Goal: Information Seeking & Learning: Compare options

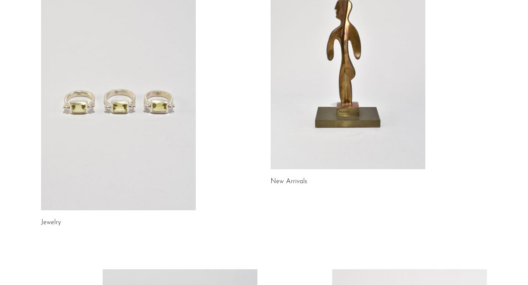
scroll to position [107, 0]
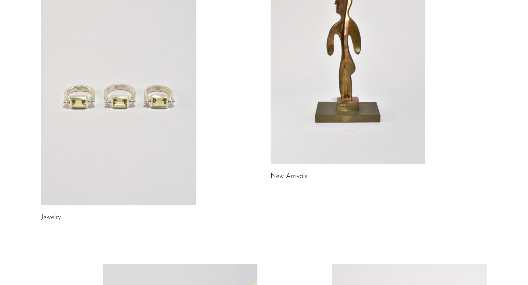
click at [141, 102] on link at bounding box center [118, 97] width 155 height 217
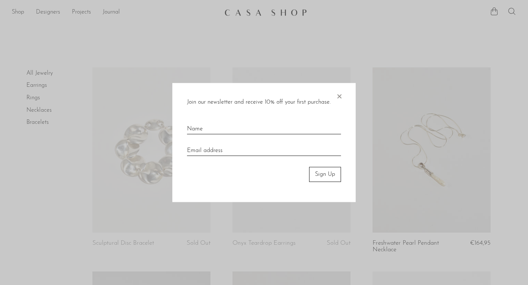
click at [339, 95] on span "×" at bounding box center [338, 94] width 7 height 23
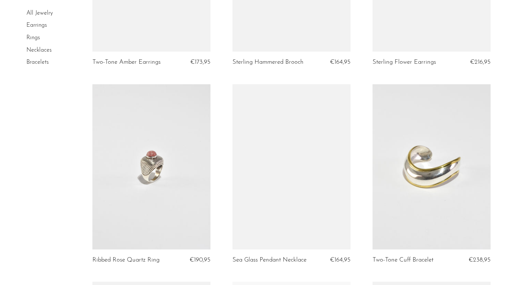
scroll to position [584, 0]
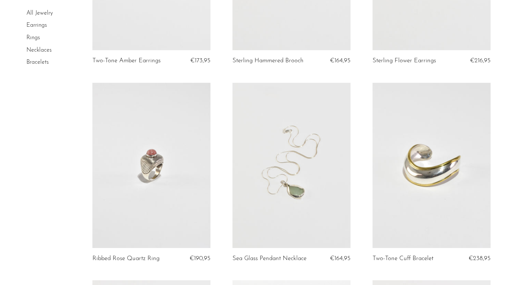
click at [38, 26] on link "Earrings" at bounding box center [36, 26] width 21 height 6
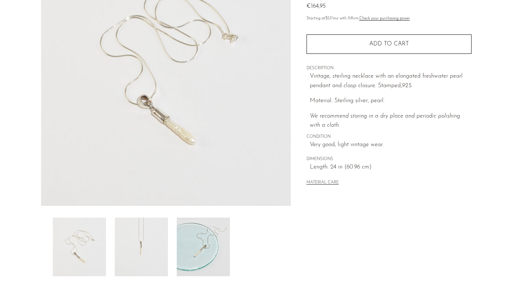
scroll to position [155, 0]
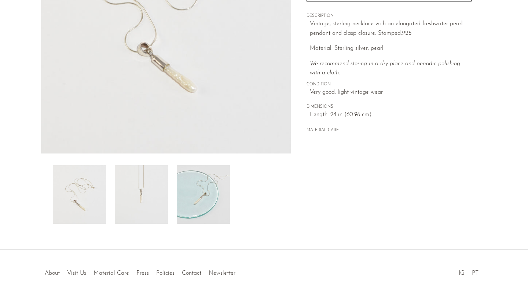
click at [86, 187] on img at bounding box center [79, 194] width 53 height 59
click at [138, 189] on img at bounding box center [141, 194] width 53 height 59
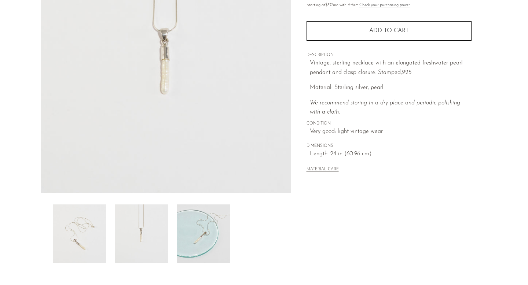
scroll to position [114, 0]
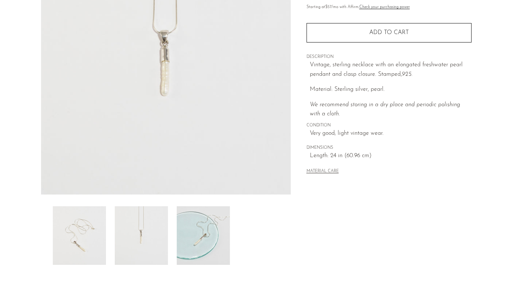
click at [192, 235] on img at bounding box center [203, 235] width 53 height 59
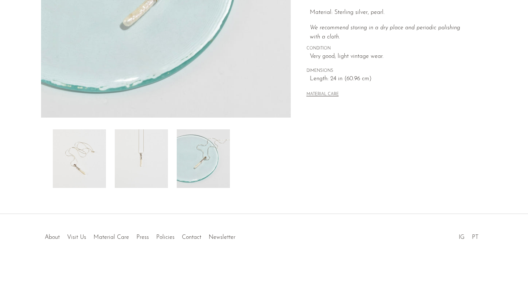
scroll to position [192, 0]
click at [53, 238] on link "About" at bounding box center [52, 236] width 15 height 6
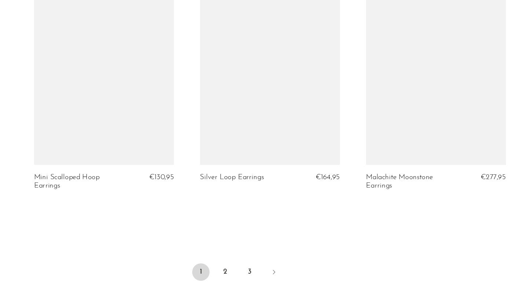
scroll to position [2321, 0]
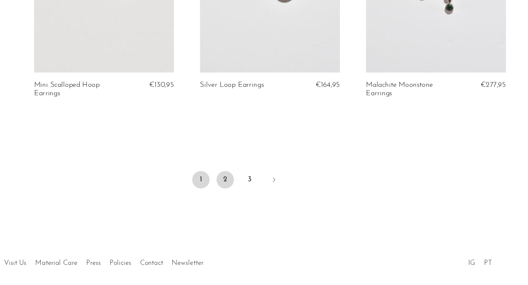
click at [254, 189] on link "2" at bounding box center [253, 196] width 15 height 15
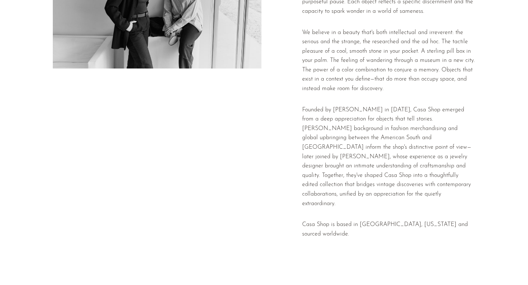
scroll to position [167, 0]
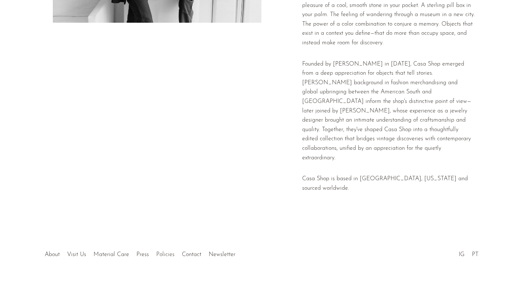
click at [166, 252] on link "Policies" at bounding box center [165, 255] width 18 height 6
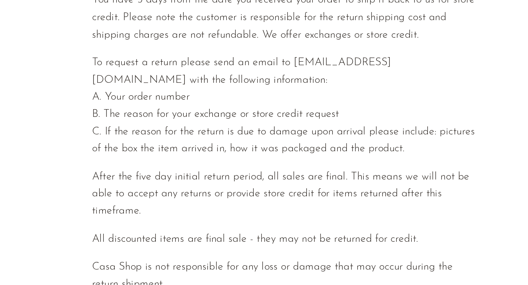
scroll to position [294, 0]
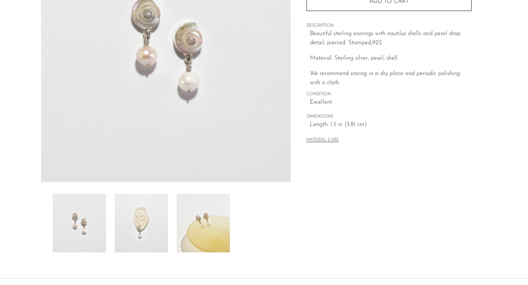
scroll to position [127, 0]
click at [152, 207] on img at bounding box center [141, 222] width 53 height 59
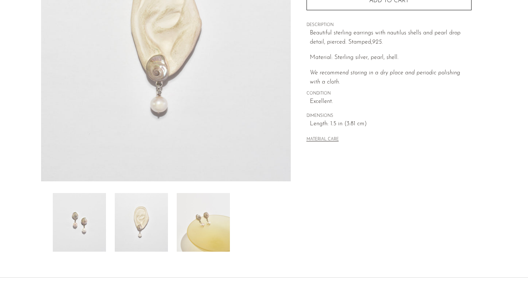
click at [196, 203] on img at bounding box center [203, 222] width 53 height 59
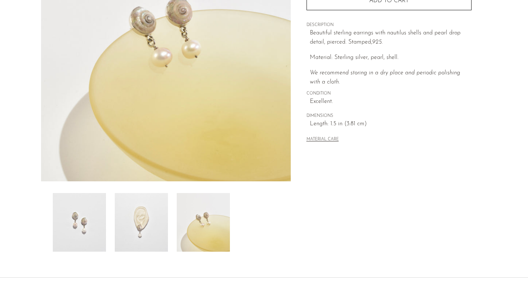
click at [69, 210] on img at bounding box center [79, 222] width 53 height 59
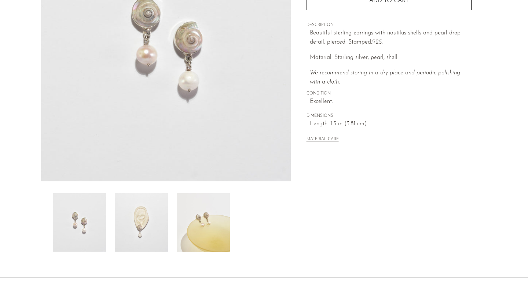
click at [121, 103] on img at bounding box center [166, 44] width 250 height 275
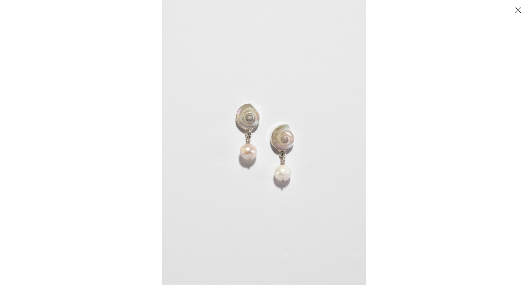
click at [243, 140] on img at bounding box center [264, 142] width 204 height 285
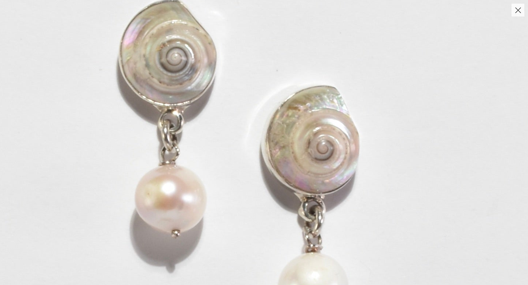
click at [260, 147] on img at bounding box center [235, 161] width 847 height 1186
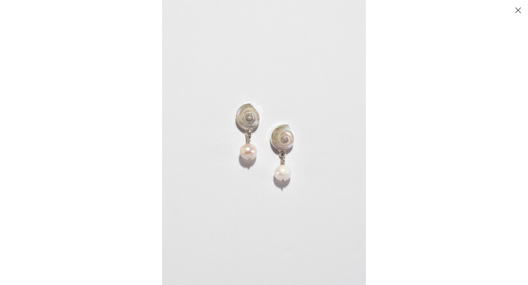
click at [516, 12] on button "Close" at bounding box center [517, 10] width 13 height 13
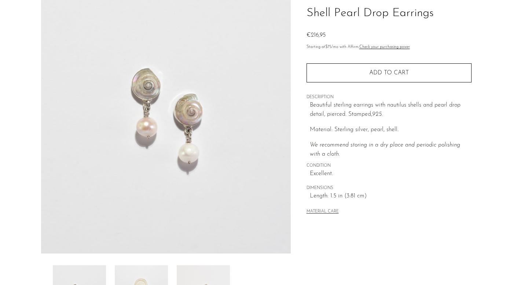
scroll to position [32, 0]
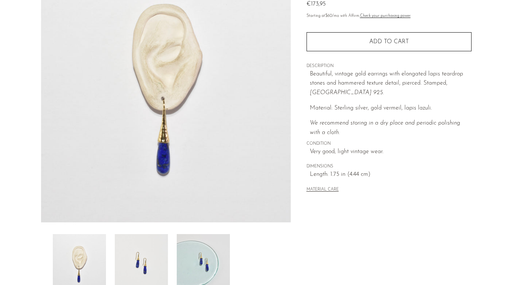
scroll to position [92, 0]
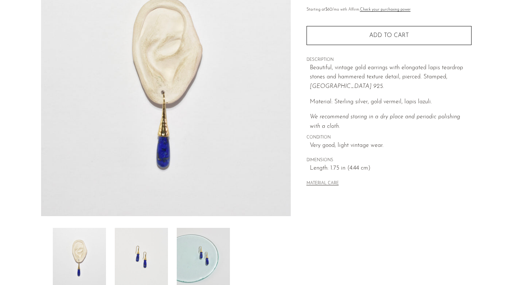
click at [133, 236] on img at bounding box center [141, 257] width 53 height 59
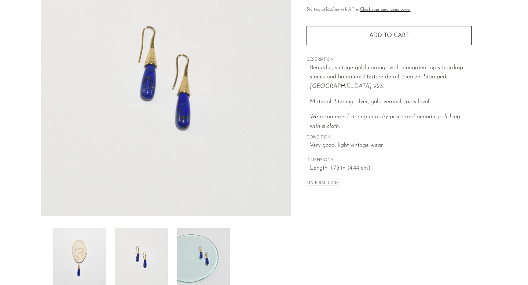
click at [183, 248] on img at bounding box center [203, 257] width 53 height 59
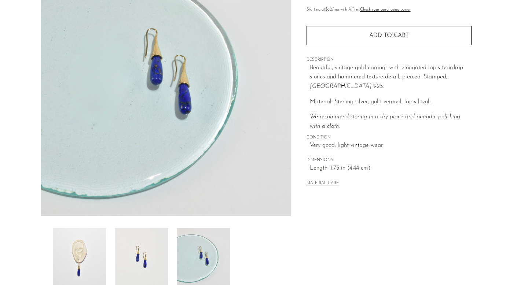
click at [134, 249] on img at bounding box center [141, 257] width 53 height 59
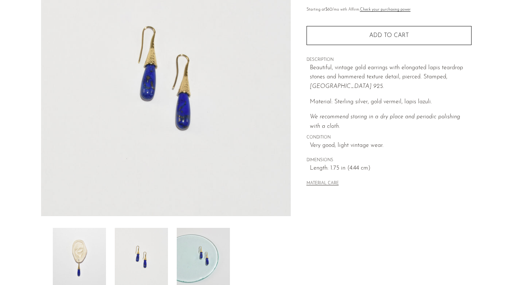
click at [164, 96] on img at bounding box center [166, 78] width 250 height 275
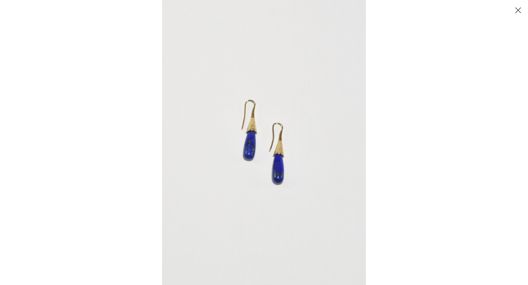
click at [254, 161] on img at bounding box center [264, 142] width 204 height 285
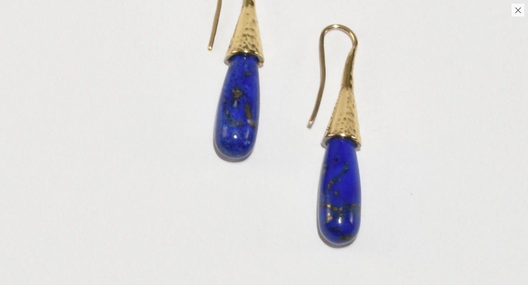
click at [254, 161] on img at bounding box center [289, 96] width 732 height 1024
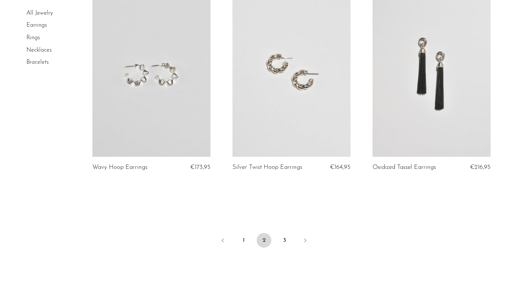
scroll to position [2285, 0]
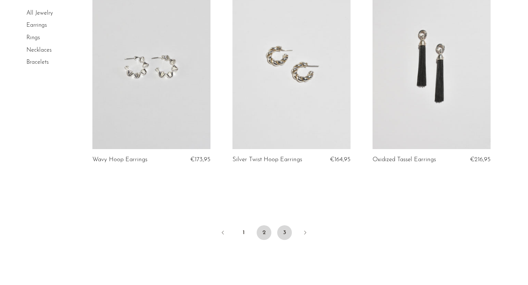
click at [282, 232] on link "3" at bounding box center [284, 232] width 15 height 15
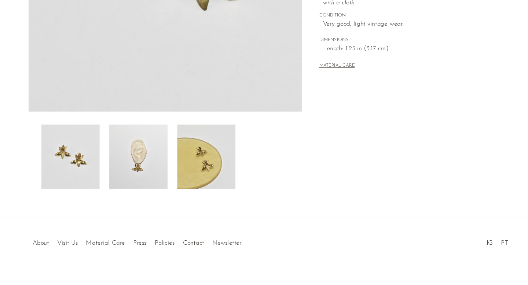
scroll to position [182, 0]
click at [150, 178] on img at bounding box center [141, 168] width 53 height 59
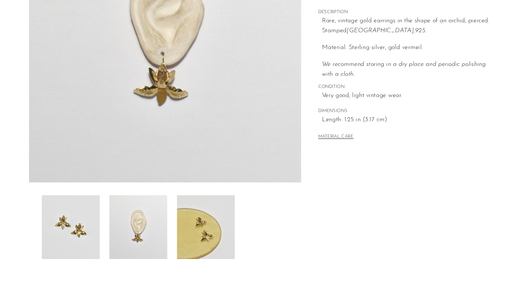
scroll to position [125, 0]
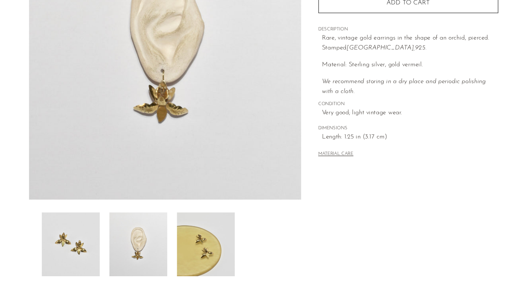
click at [204, 225] on img at bounding box center [203, 224] width 53 height 59
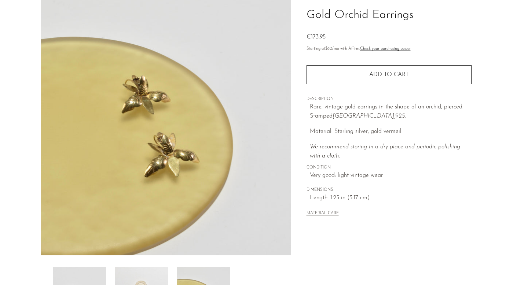
scroll to position [0, 0]
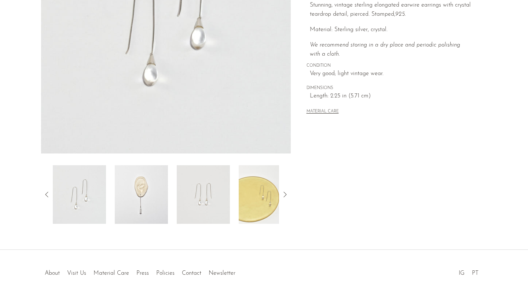
scroll to position [157, 0]
click at [129, 203] on img at bounding box center [141, 193] width 53 height 59
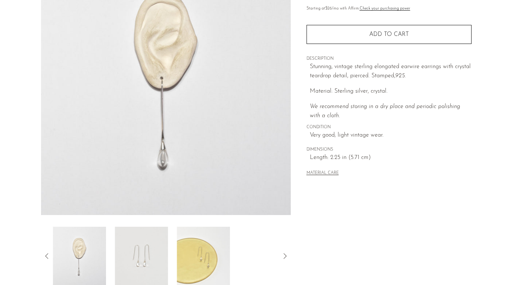
scroll to position [93, 0]
click at [137, 258] on img at bounding box center [141, 257] width 53 height 59
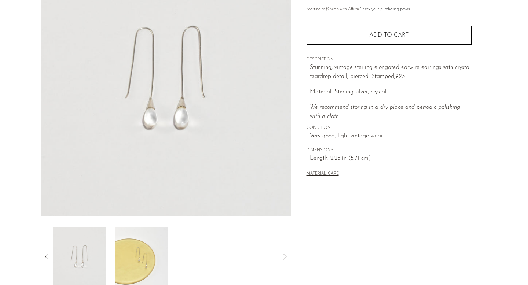
click at [143, 254] on img at bounding box center [141, 257] width 53 height 59
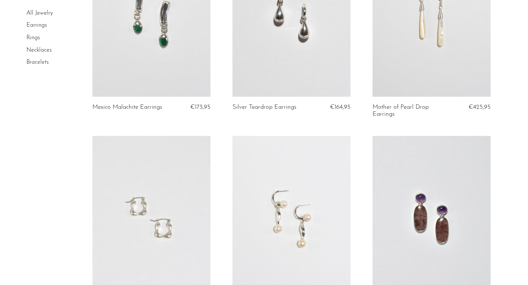
scroll to position [656, 0]
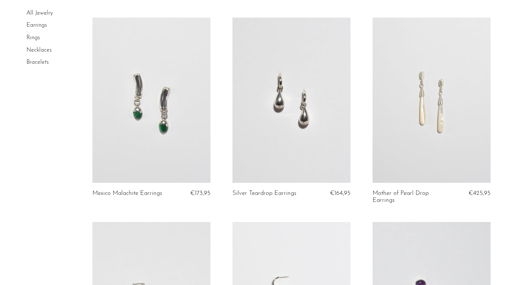
click at [34, 43] on li "Rings" at bounding box center [53, 38] width 55 height 12
click at [34, 38] on link "Rings" at bounding box center [33, 38] width 14 height 6
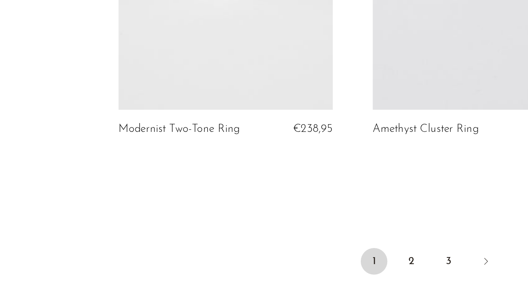
scroll to position [2267, 0]
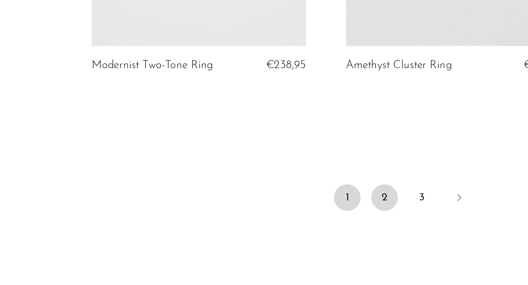
click at [253, 235] on link "2" at bounding box center [253, 236] width 15 height 15
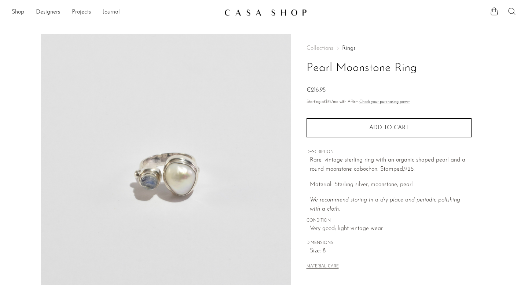
scroll to position [192, 0]
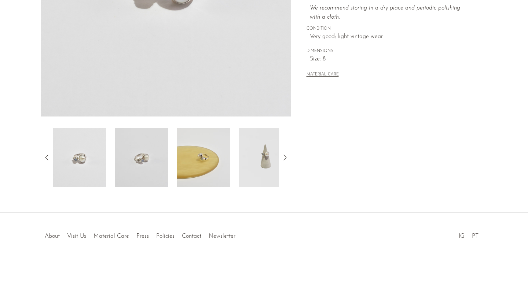
click at [146, 162] on img at bounding box center [141, 157] width 53 height 59
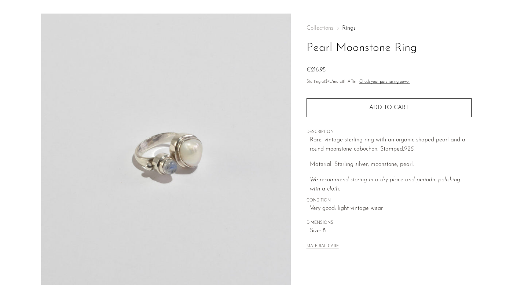
scroll to position [19, 0]
click at [276, 146] on img at bounding box center [166, 151] width 250 height 275
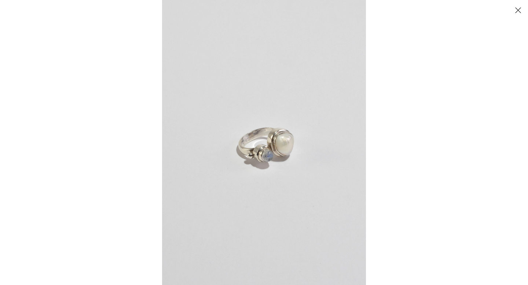
click at [268, 142] on img at bounding box center [264, 142] width 204 height 285
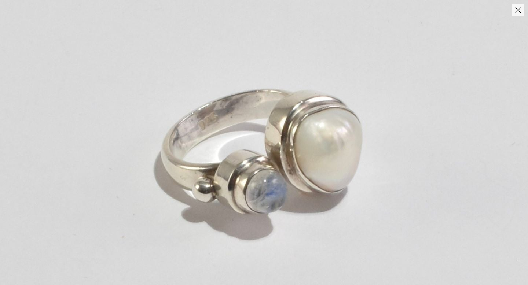
click at [275, 212] on img at bounding box center [254, 143] width 737 height 1031
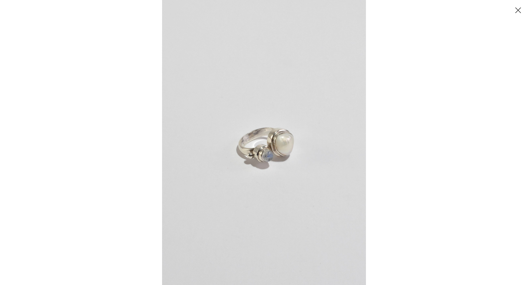
click at [516, 11] on button "Close" at bounding box center [517, 10] width 13 height 13
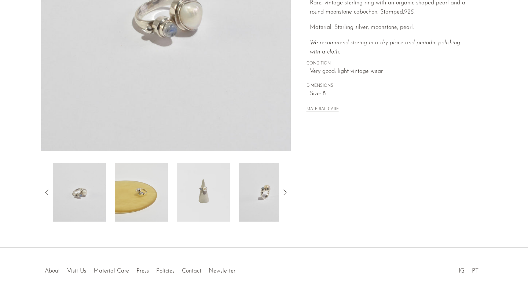
scroll to position [192, 0]
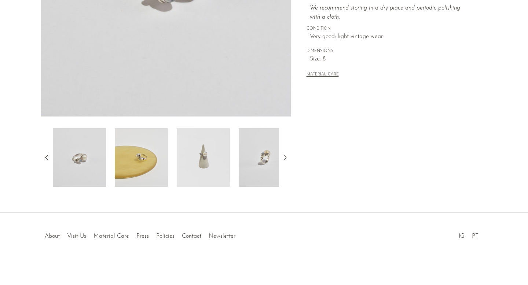
click at [143, 161] on img at bounding box center [141, 157] width 53 height 59
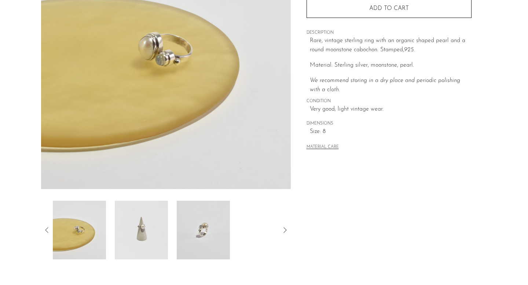
scroll to position [119, 0]
click at [143, 219] on img at bounding box center [141, 231] width 53 height 59
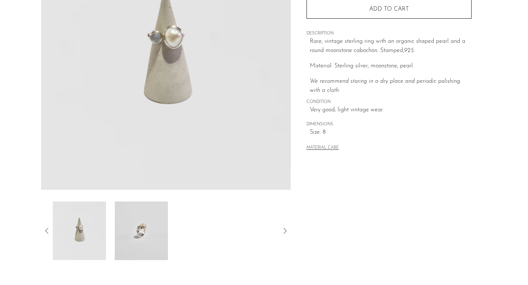
click at [124, 228] on img at bounding box center [141, 231] width 53 height 59
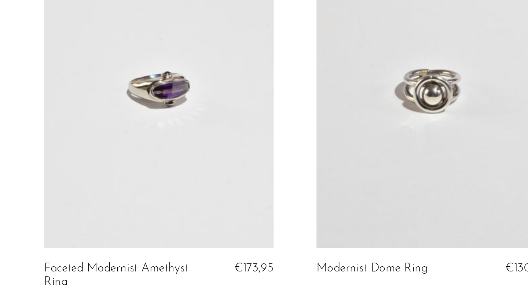
scroll to position [2295, 0]
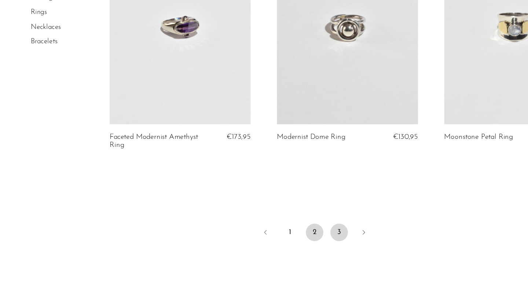
click at [284, 216] on link "3" at bounding box center [284, 222] width 15 height 15
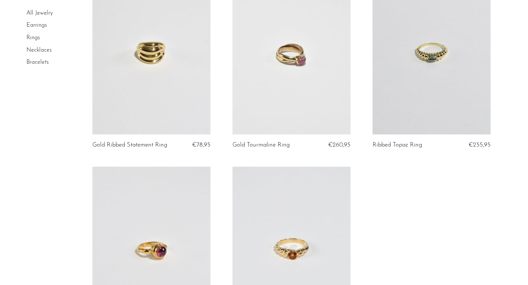
scroll to position [1874, 0]
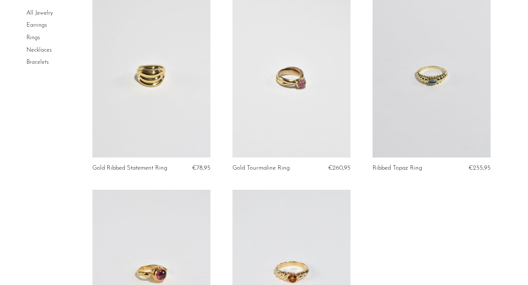
click at [43, 50] on link "Necklaces" at bounding box center [38, 50] width 25 height 6
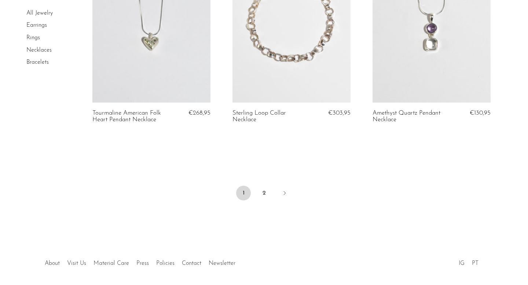
scroll to position [2366, 0]
click at [261, 191] on link "2" at bounding box center [264, 192] width 15 height 15
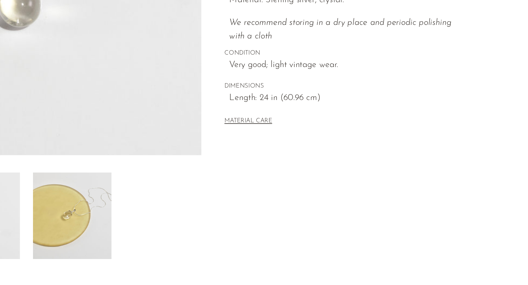
scroll to position [134, 0]
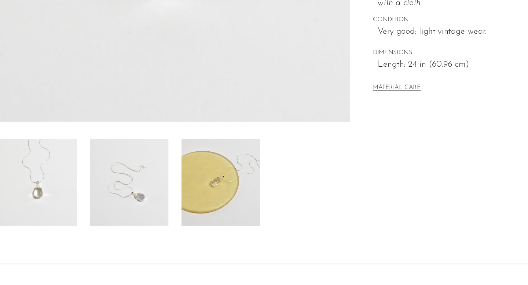
click at [199, 213] on img at bounding box center [203, 215] width 53 height 59
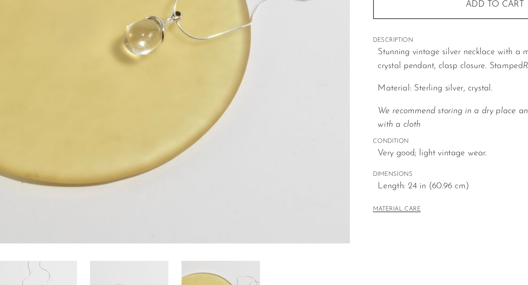
scroll to position [102, 0]
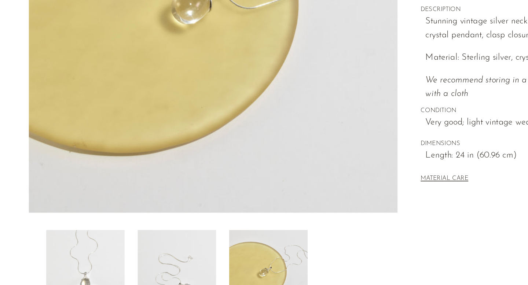
click at [147, 244] on img at bounding box center [141, 247] width 53 height 59
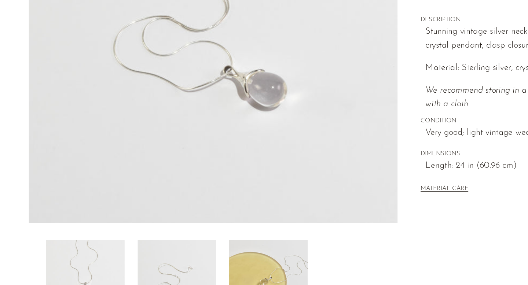
click at [79, 225] on img at bounding box center [79, 247] width 53 height 59
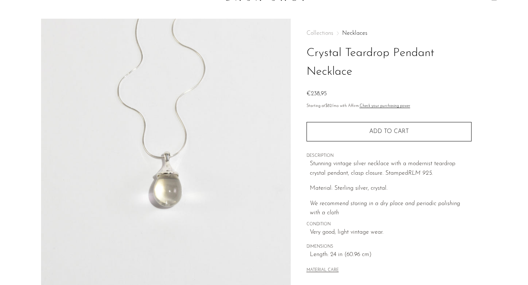
scroll to position [0, 0]
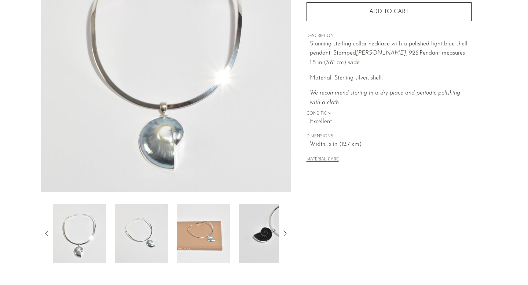
scroll to position [192, 0]
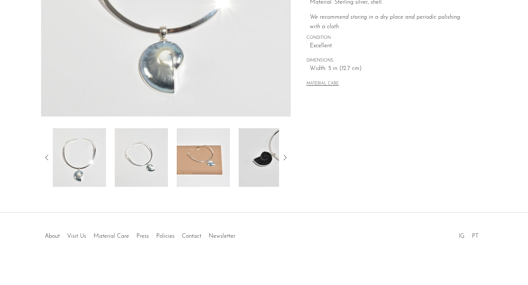
click at [141, 150] on img at bounding box center [141, 157] width 53 height 59
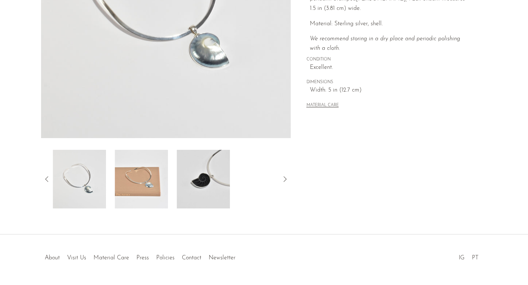
scroll to position [165, 0]
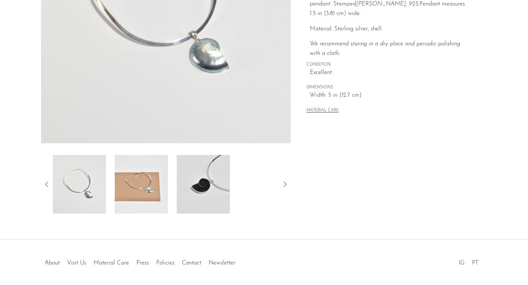
click at [129, 196] on img at bounding box center [141, 184] width 53 height 59
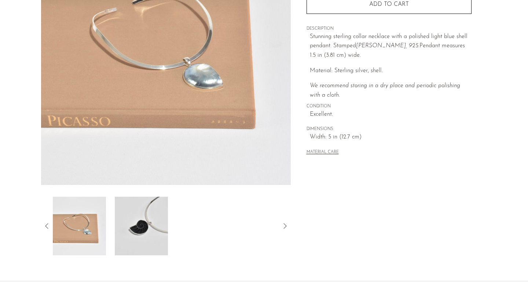
scroll to position [123, 0]
click at [137, 234] on img at bounding box center [141, 226] width 53 height 59
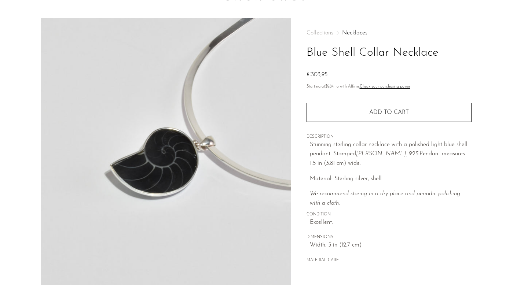
scroll to position [0, 0]
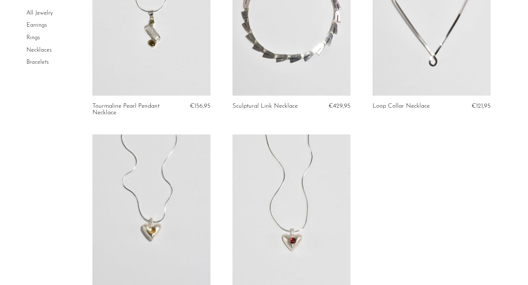
scroll to position [207, 0]
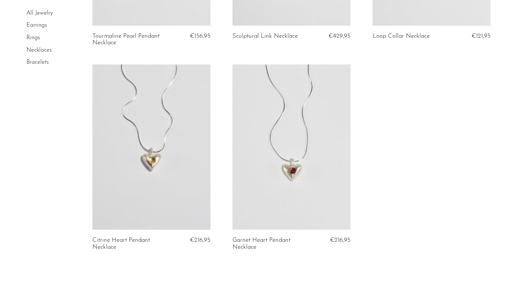
click at [39, 63] on link "Bracelets" at bounding box center [37, 62] width 22 height 6
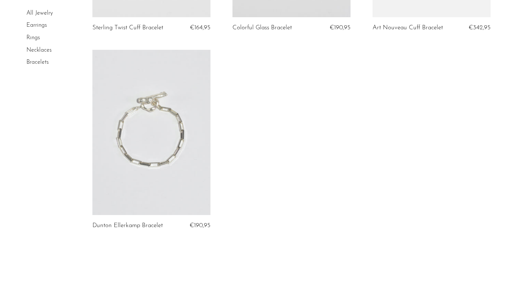
scroll to position [1088, 0]
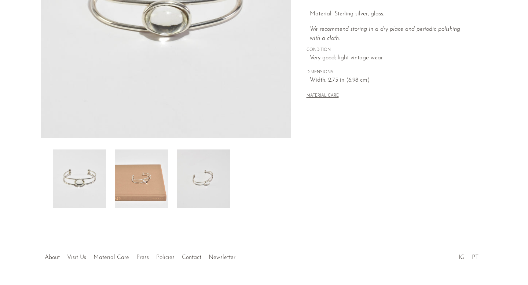
scroll to position [192, 0]
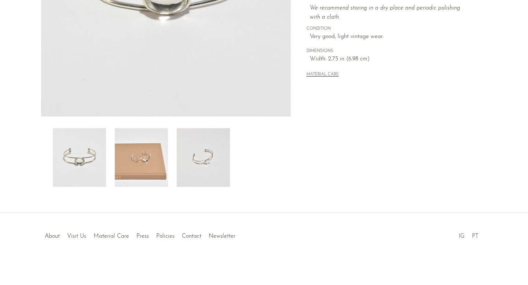
click at [146, 156] on img at bounding box center [141, 157] width 53 height 59
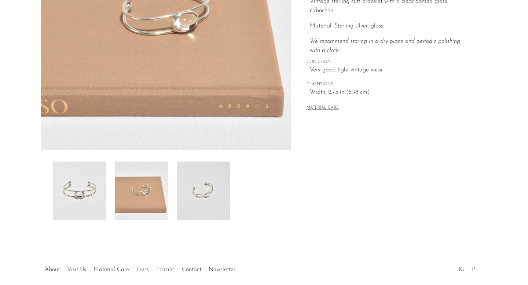
scroll to position [99, 0]
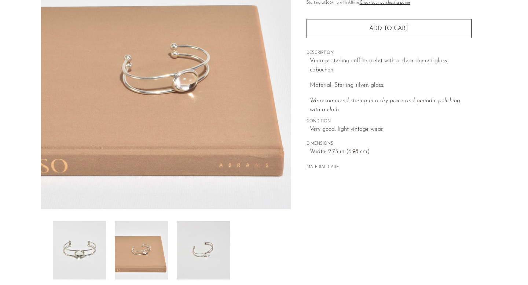
click at [194, 246] on img at bounding box center [203, 250] width 53 height 59
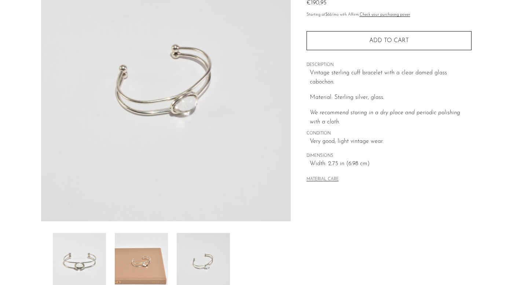
scroll to position [85, 0]
